Goal: Task Accomplishment & Management: Use online tool/utility

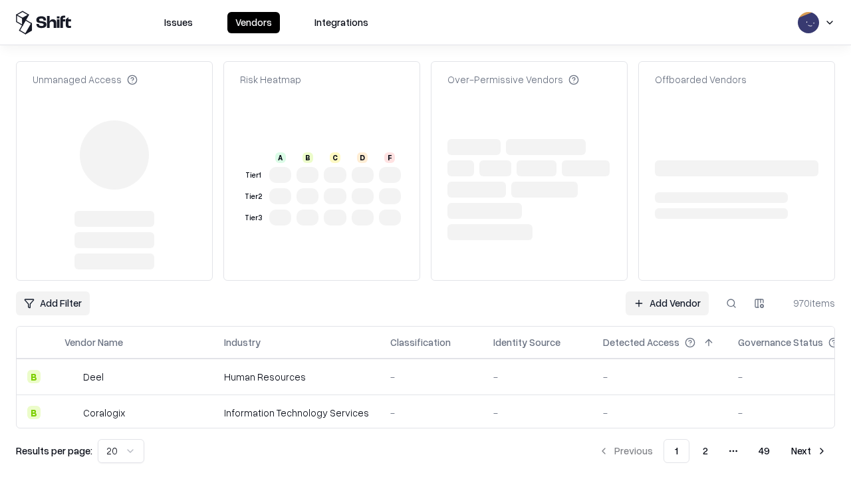
click at [667, 291] on link "Add Vendor" at bounding box center [667, 303] width 83 height 24
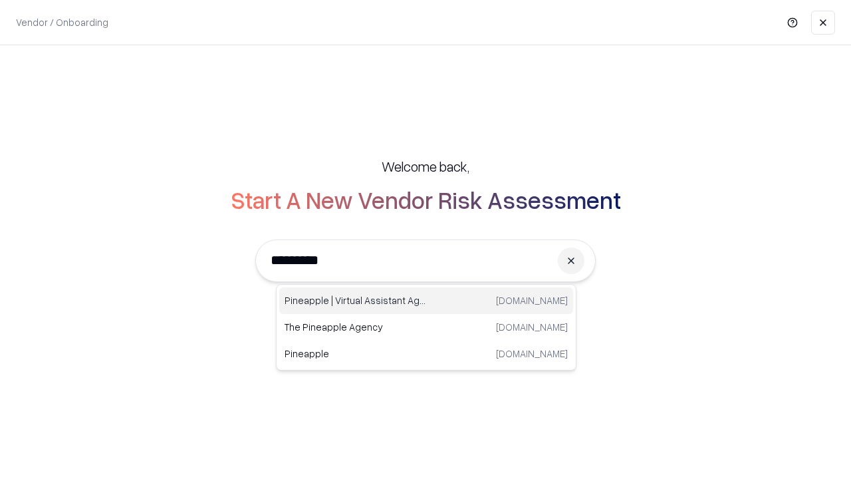
click at [426, 301] on div "Pineapple | Virtual Assistant Agency [DOMAIN_NAME]" at bounding box center [426, 300] width 294 height 27
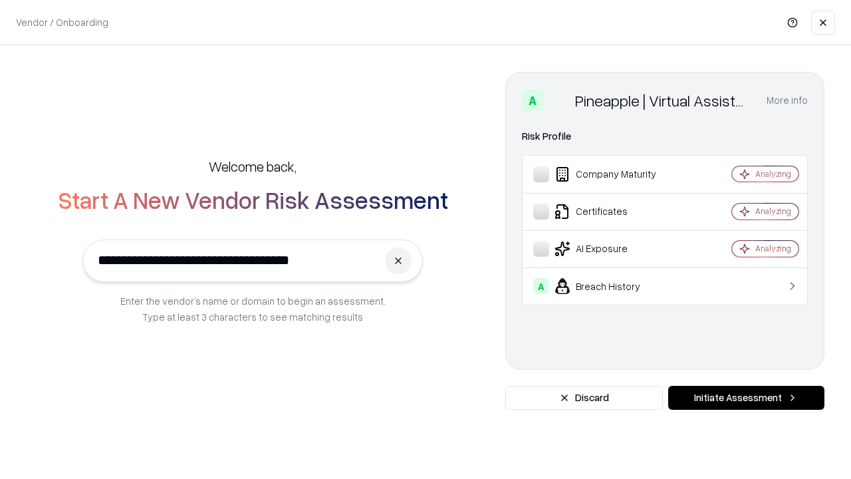
type input "**********"
click at [746, 398] on button "Initiate Assessment" at bounding box center [746, 398] width 156 height 24
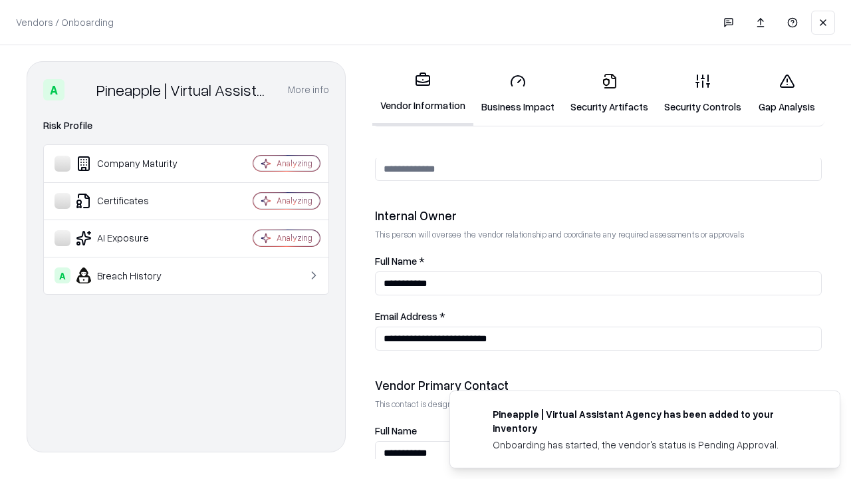
scroll to position [689, 0]
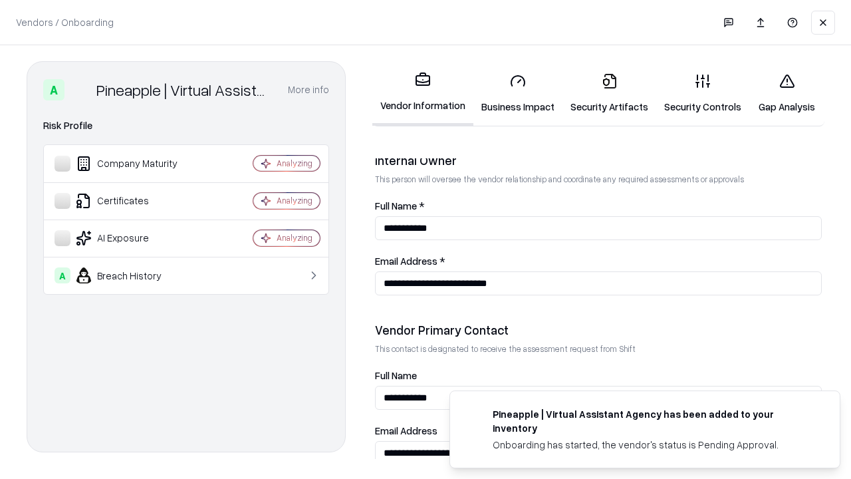
click at [518, 93] on link "Business Impact" at bounding box center [518, 94] width 89 height 62
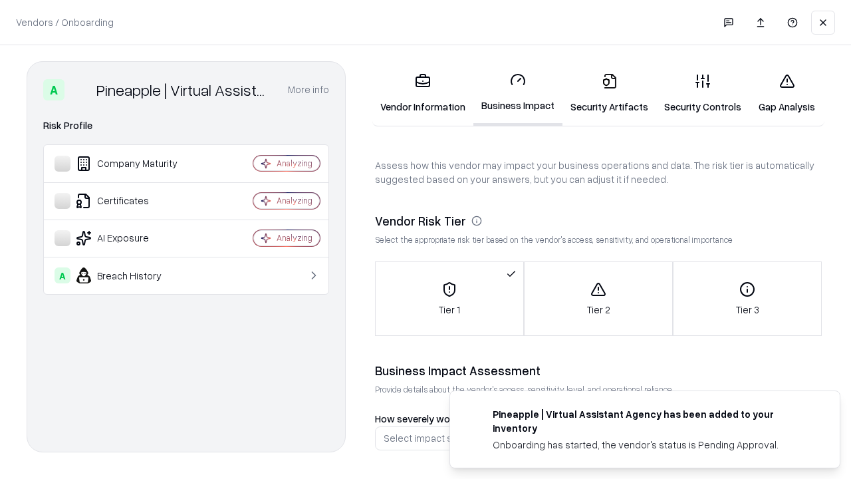
click at [787, 93] on link "Gap Analysis" at bounding box center [787, 94] width 75 height 62
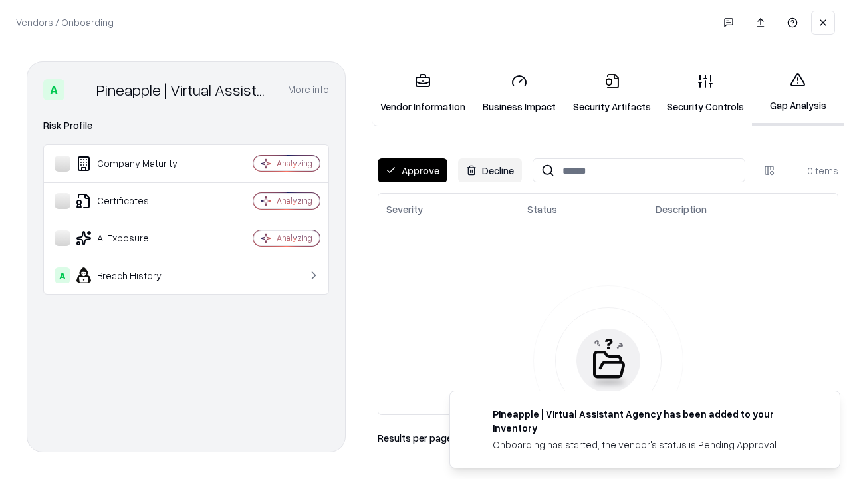
click at [412, 170] on button "Approve" at bounding box center [413, 170] width 70 height 24
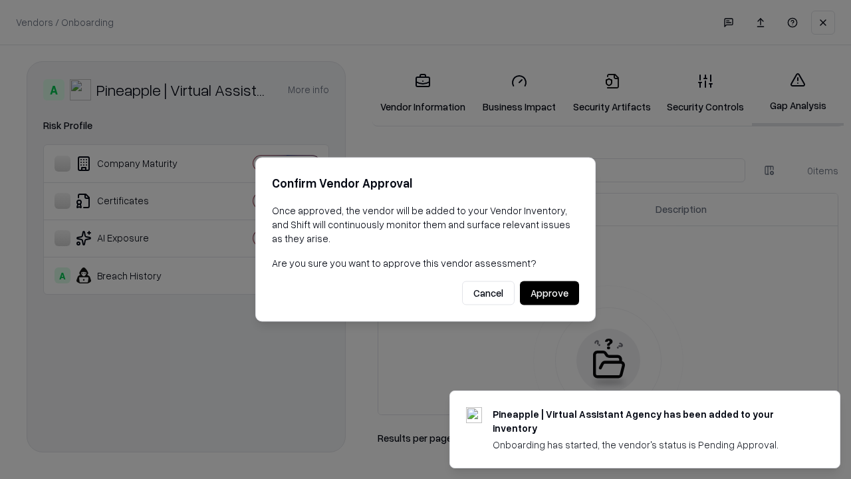
click at [549, 293] on button "Approve" at bounding box center [549, 293] width 59 height 24
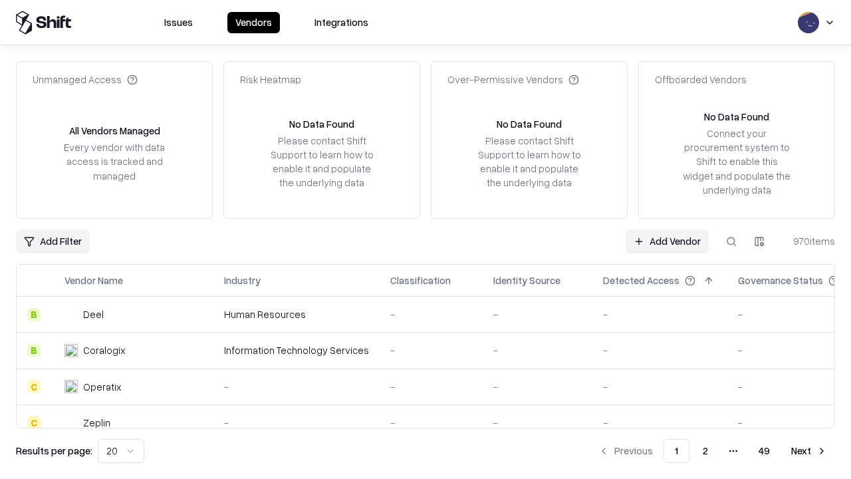
type input "**********"
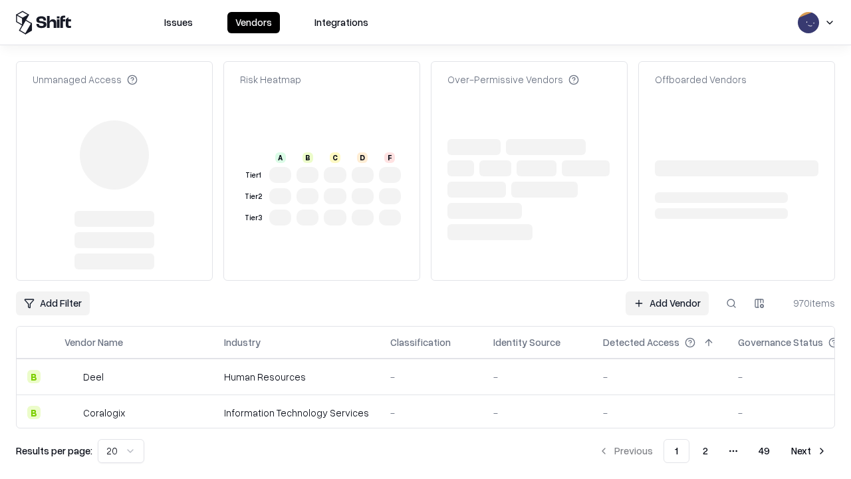
click at [667, 291] on link "Add Vendor" at bounding box center [667, 303] width 83 height 24
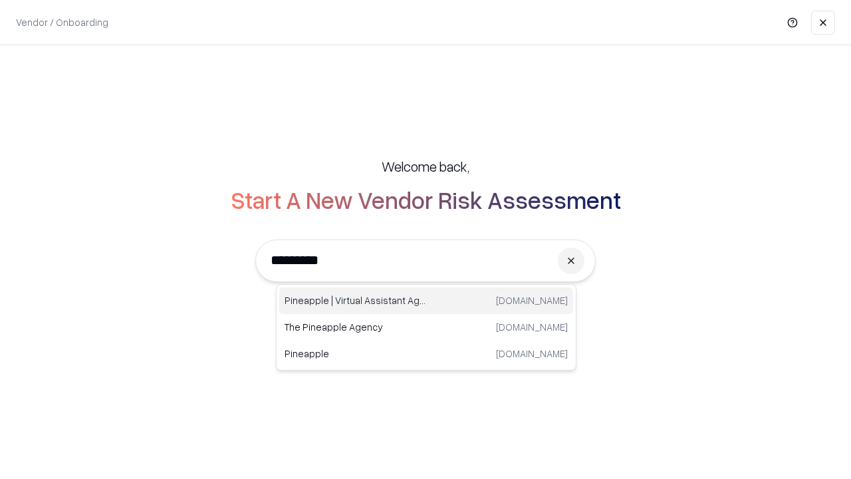
click at [426, 301] on div "Pineapple | Virtual Assistant Agency [DOMAIN_NAME]" at bounding box center [426, 300] width 294 height 27
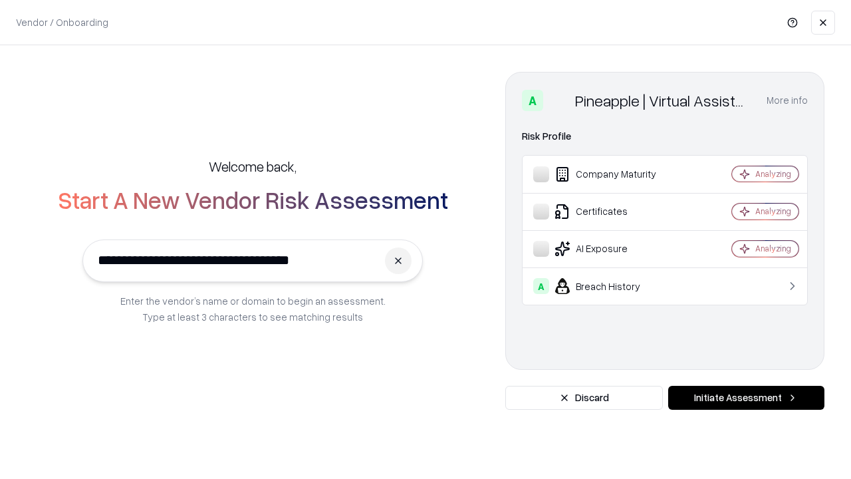
type input "**********"
click at [746, 398] on button "Initiate Assessment" at bounding box center [746, 398] width 156 height 24
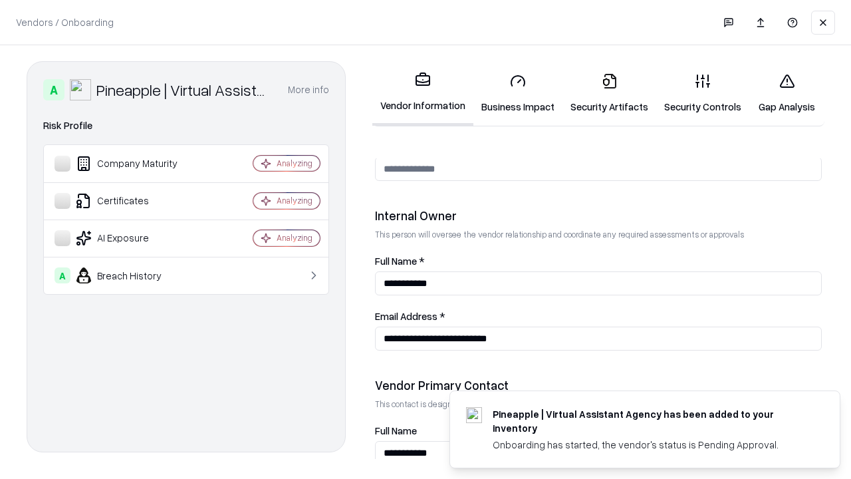
scroll to position [689, 0]
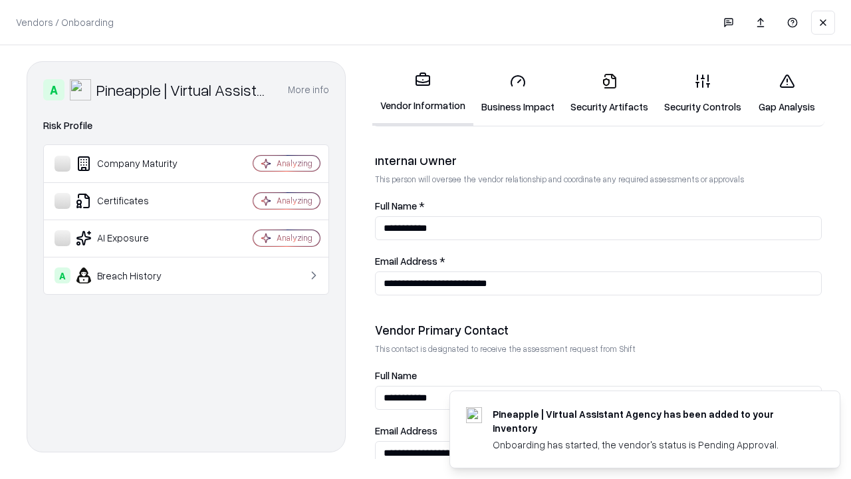
click at [787, 93] on link "Gap Analysis" at bounding box center [787, 94] width 75 height 62
